Goal: Task Accomplishment & Management: Manage account settings

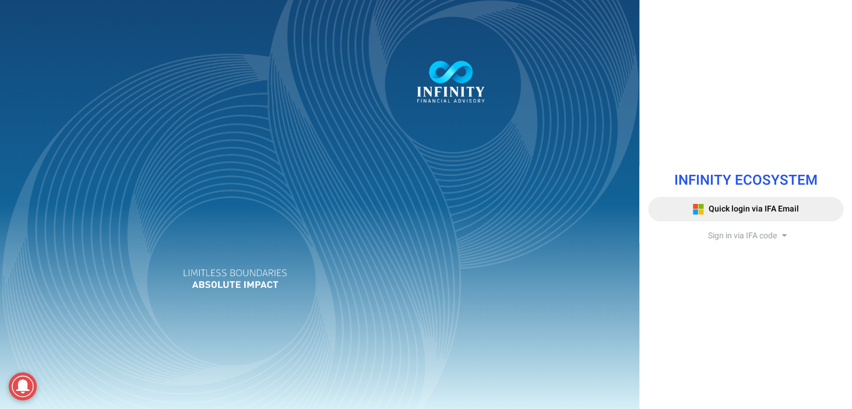
click at [731, 235] on span "Sign in via IFA code" at bounding box center [742, 236] width 69 height 12
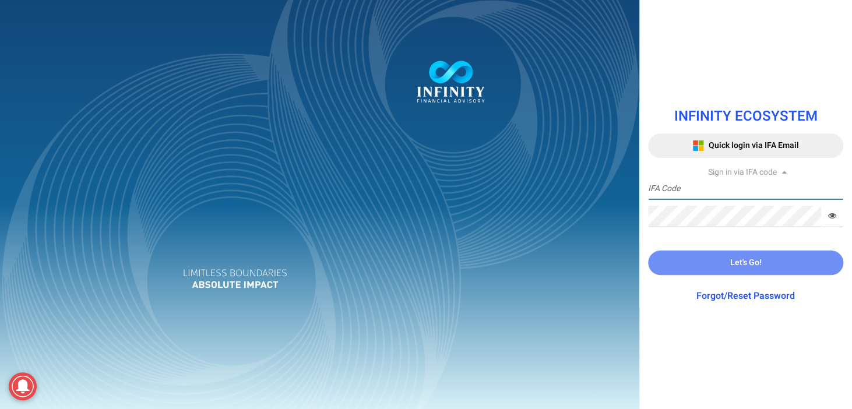
click at [729, 189] on input "text" at bounding box center [746, 189] width 196 height 22
paste input "IFA0153"
type input "IFA0153"
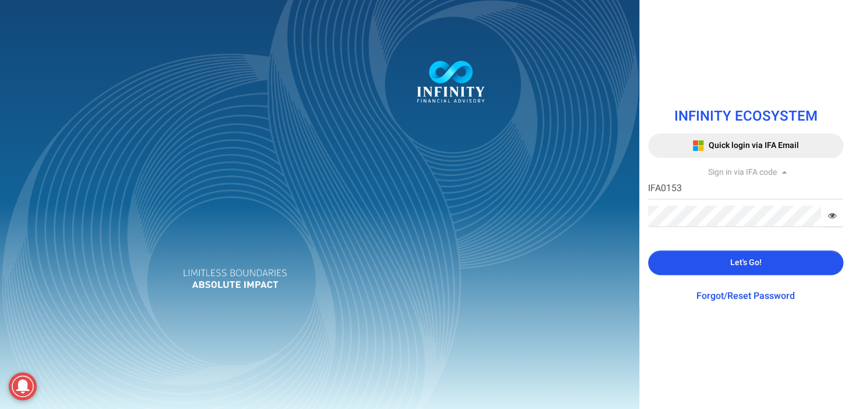
click at [703, 264] on button "Let's Go!" at bounding box center [746, 263] width 196 height 24
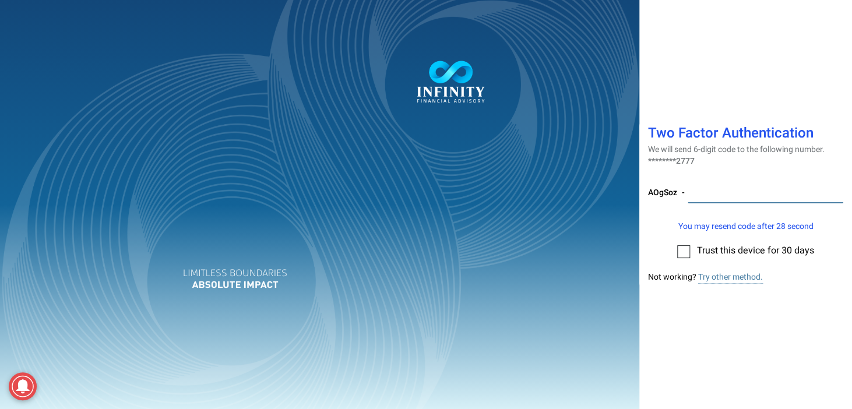
click at [717, 193] on input "number" at bounding box center [766, 193] width 156 height 22
click at [689, 253] on label at bounding box center [683, 251] width 13 height 13
click at [684, 248] on input "checkbox" at bounding box center [684, 248] width 0 height 0
click at [717, 190] on input "number" at bounding box center [766, 193] width 156 height 22
click at [703, 190] on input "number" at bounding box center [766, 193] width 156 height 22
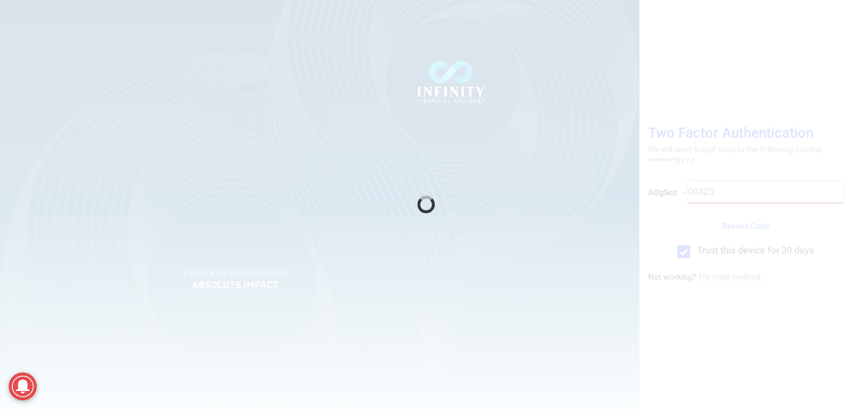
type input "003256"
